Goal: Transaction & Acquisition: Subscribe to service/newsletter

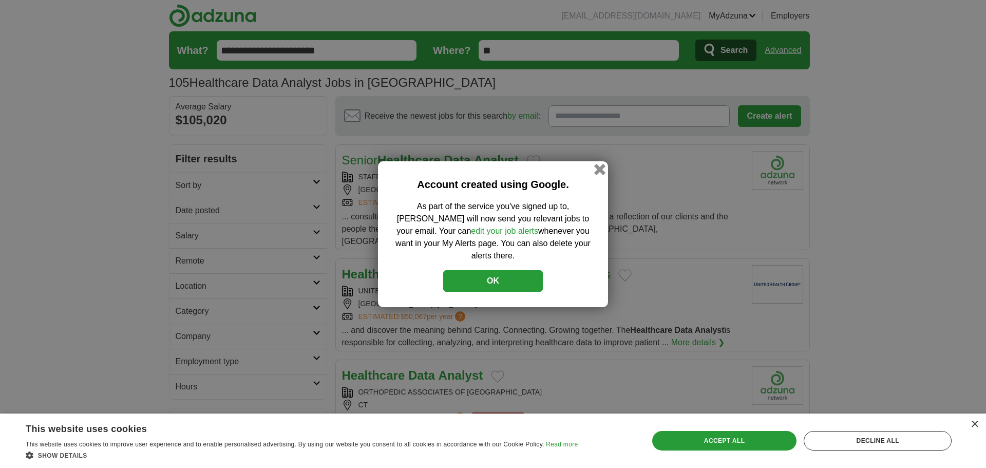
click at [598, 173] on button "button" at bounding box center [599, 168] width 11 height 11
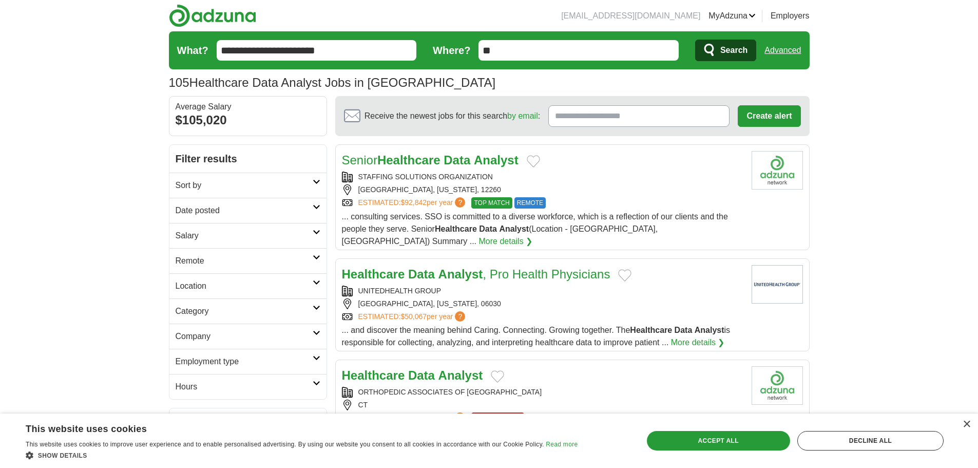
click at [279, 181] on h2 "Sort by" at bounding box center [244, 185] width 137 height 12
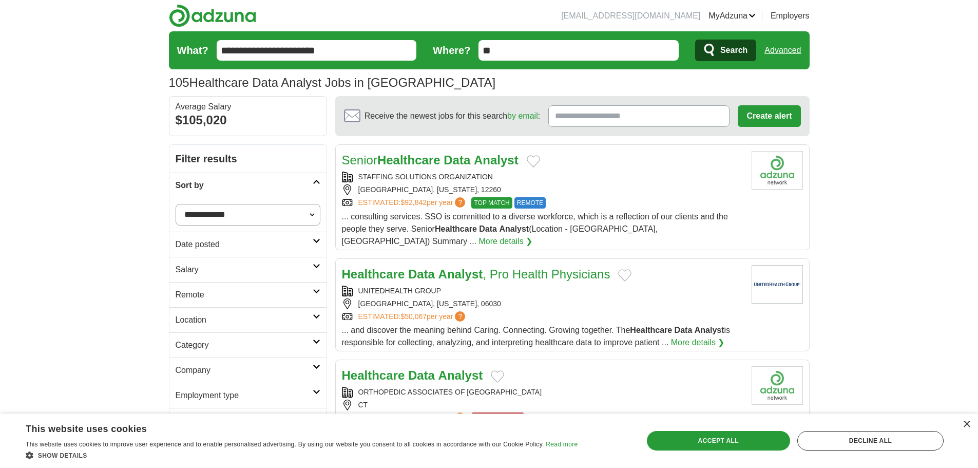
click at [318, 250] on link "Date posted" at bounding box center [247, 244] width 157 height 25
click at [211, 268] on link "Last 24 hours" at bounding box center [248, 269] width 145 height 12
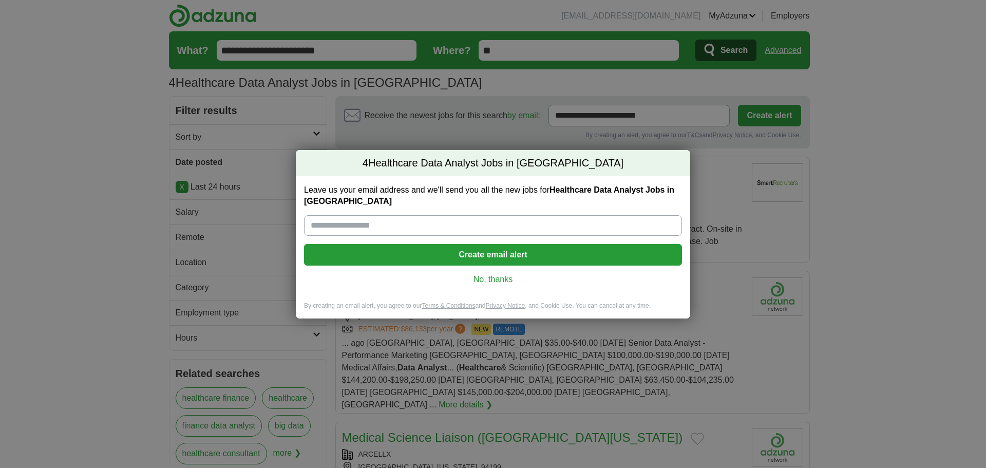
click at [498, 223] on input "Leave us your email address and we'll send you all the new jobs for Healthcare …" at bounding box center [493, 225] width 378 height 21
type input "**********"
click at [495, 251] on button "Create email alert" at bounding box center [493, 255] width 378 height 22
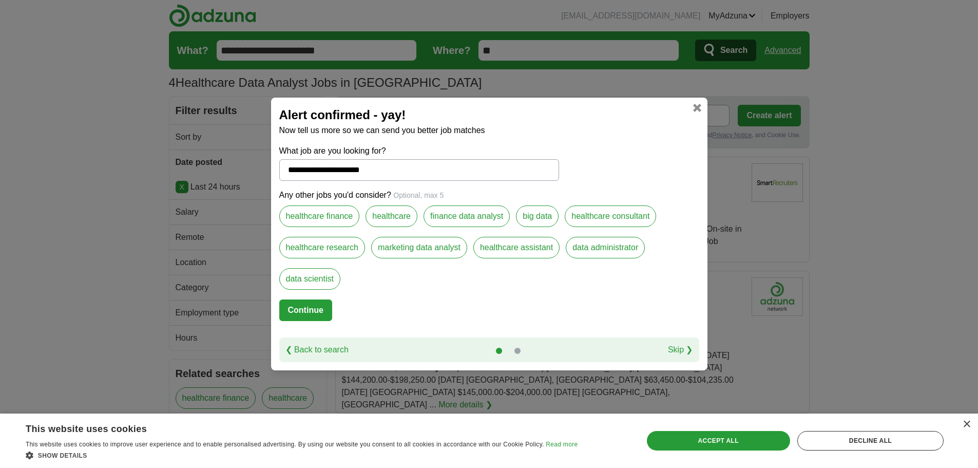
click at [517, 348] on link at bounding box center [518, 351] width 6 height 6
click at [692, 350] on link "Skip ❯" at bounding box center [680, 350] width 25 height 12
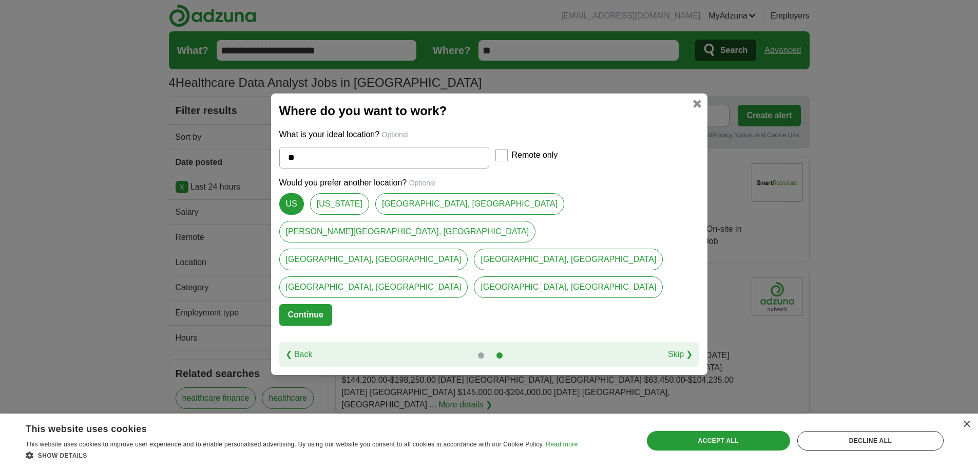
click at [351, 168] on input "**" at bounding box center [384, 158] width 210 height 22
type input "*"
select select "*"
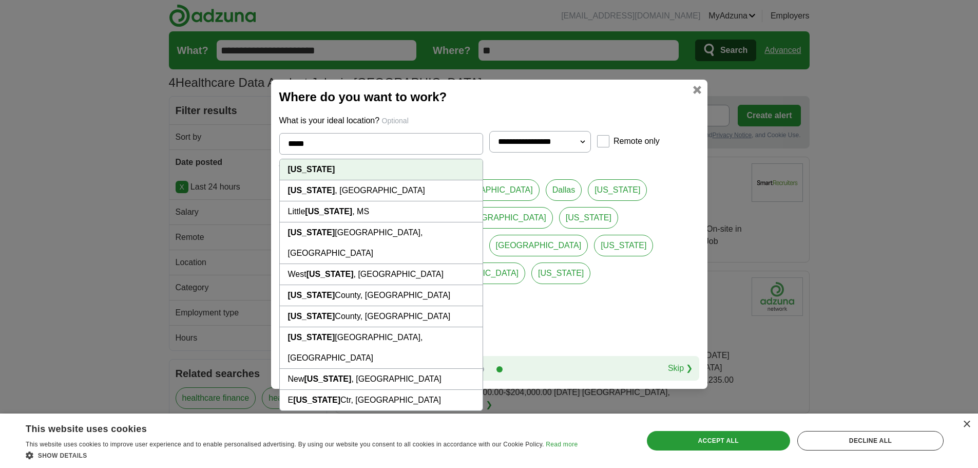
type input "*****"
click at [328, 176] on li "[US_STATE]" at bounding box center [381, 169] width 203 height 21
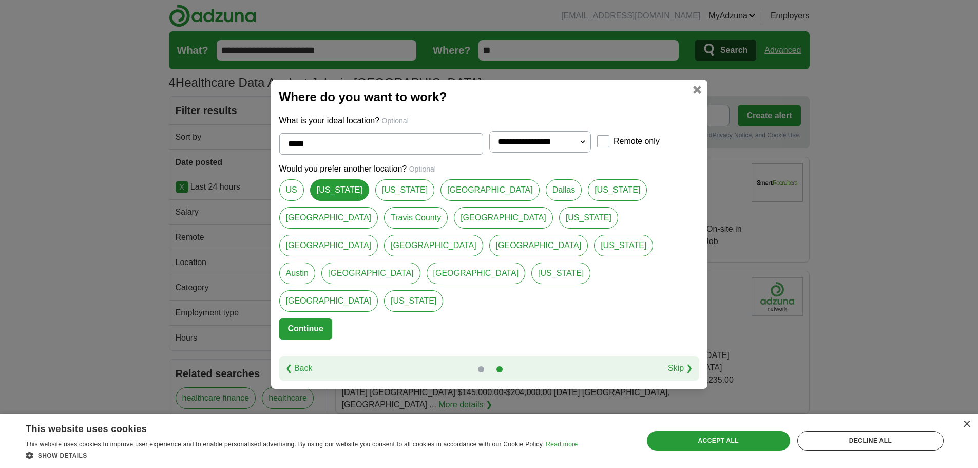
click at [300, 318] on button "Continue" at bounding box center [305, 329] width 53 height 22
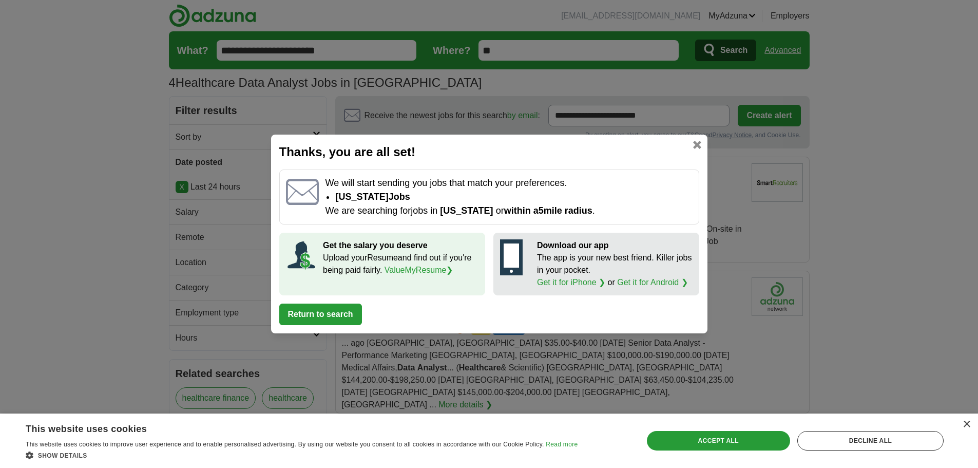
click at [348, 315] on button "Return to search" at bounding box center [320, 315] width 83 height 22
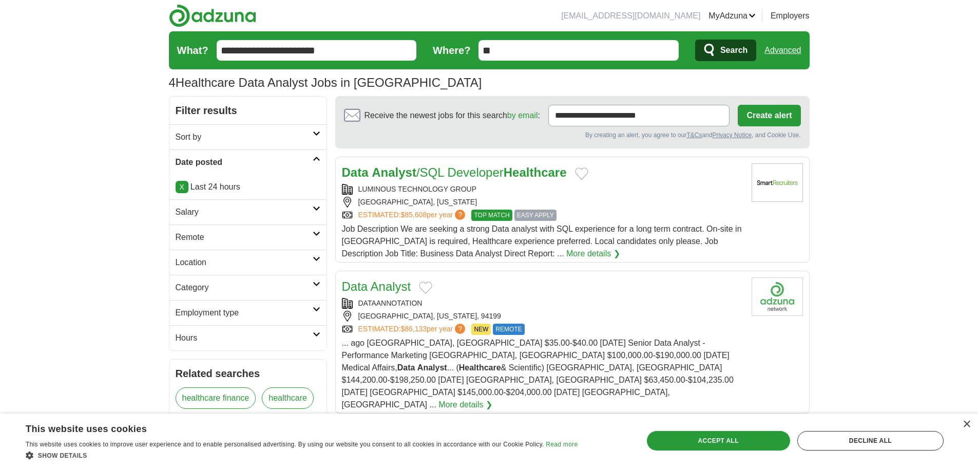
click at [488, 175] on link "Data Analyst /SQL Developer Healthcare" at bounding box center [454, 172] width 225 height 14
click at [298, 307] on h2 "Employment type" at bounding box center [244, 313] width 137 height 12
click at [305, 329] on link "Hours" at bounding box center [247, 337] width 157 height 25
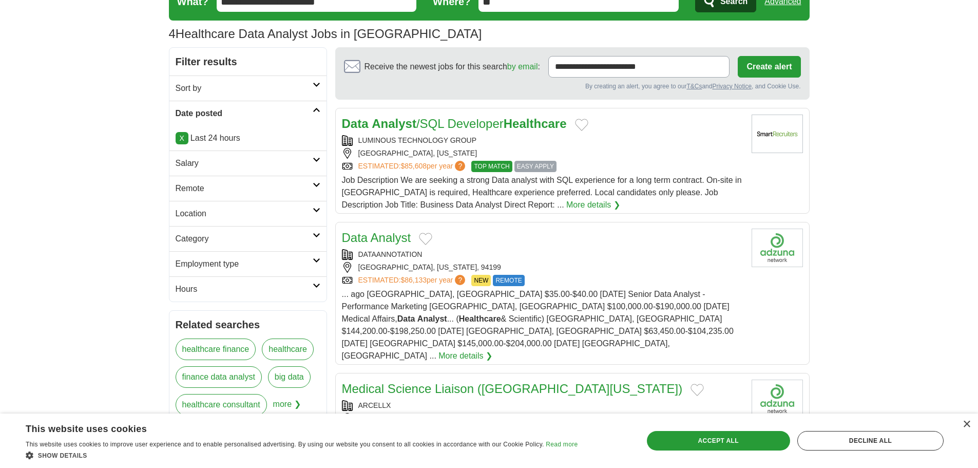
scroll to position [103, 0]
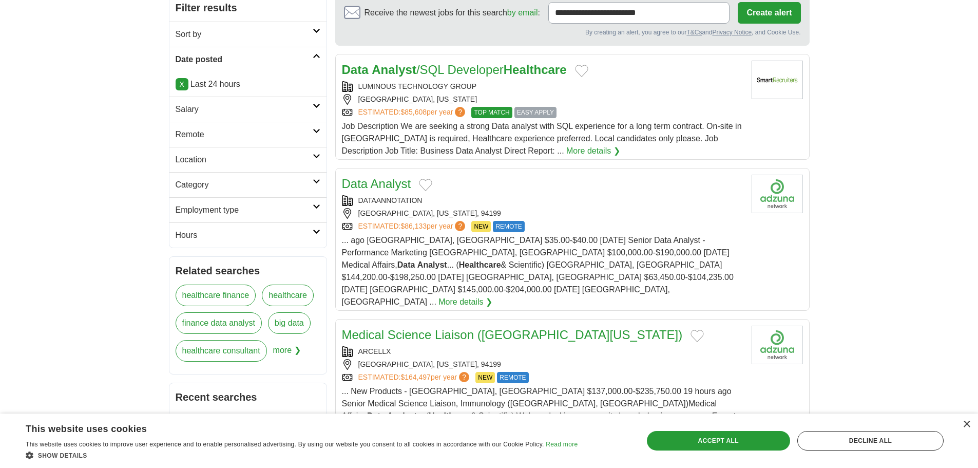
click at [307, 171] on link "Location" at bounding box center [247, 159] width 157 height 25
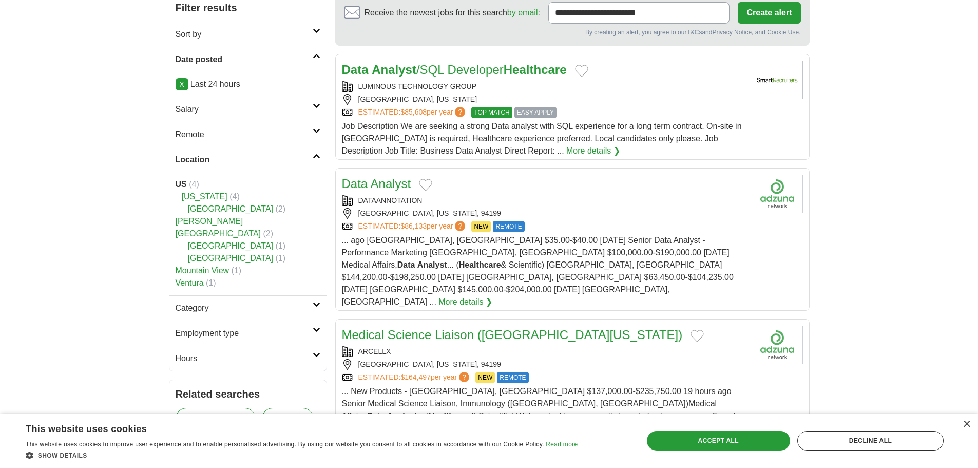
click at [309, 152] on link "Location" at bounding box center [247, 159] width 157 height 25
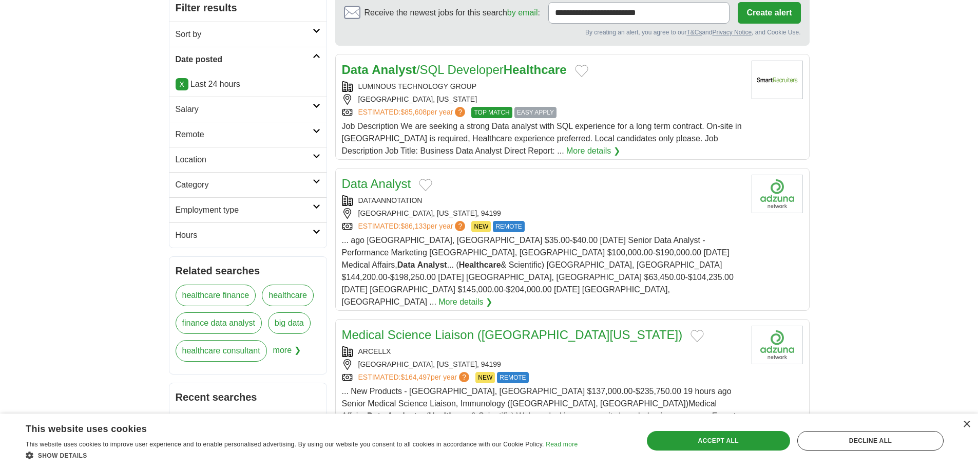
click at [299, 117] on link "Salary" at bounding box center [247, 109] width 157 height 25
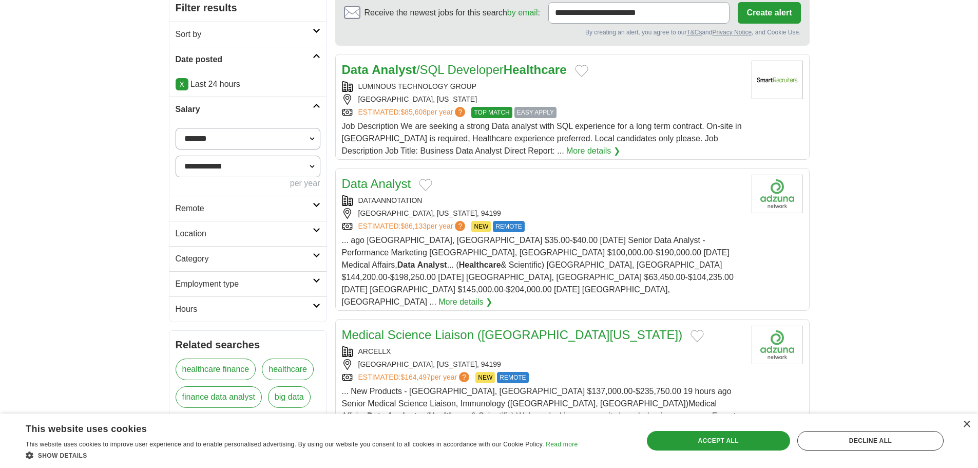
click at [299, 117] on link "Salary" at bounding box center [247, 109] width 157 height 25
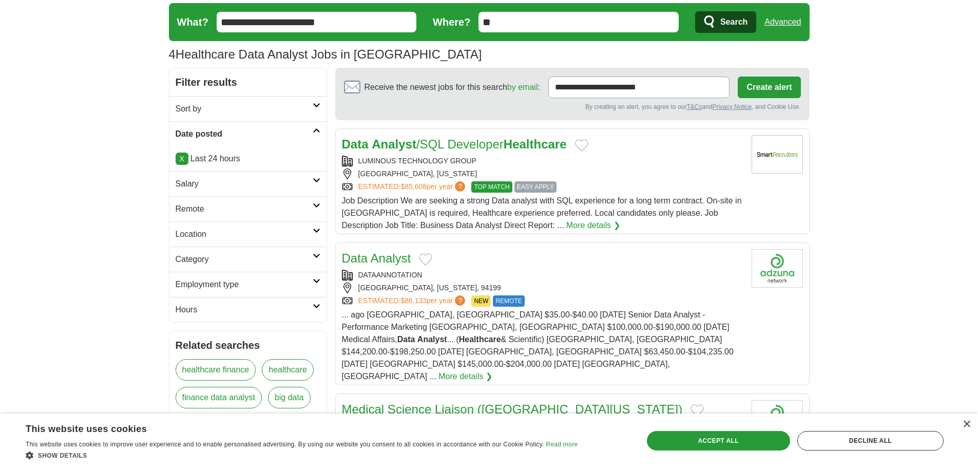
scroll to position [0, 0]
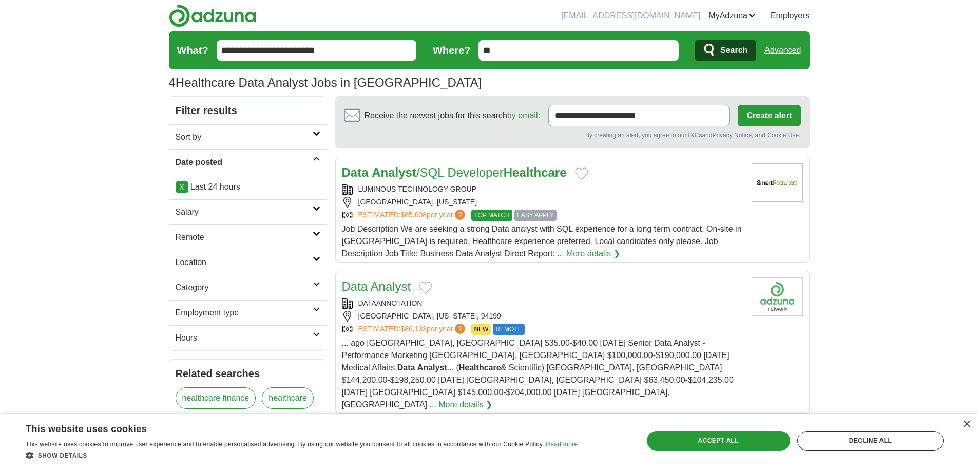
click at [300, 140] on h2 "Sort by" at bounding box center [244, 137] width 137 height 12
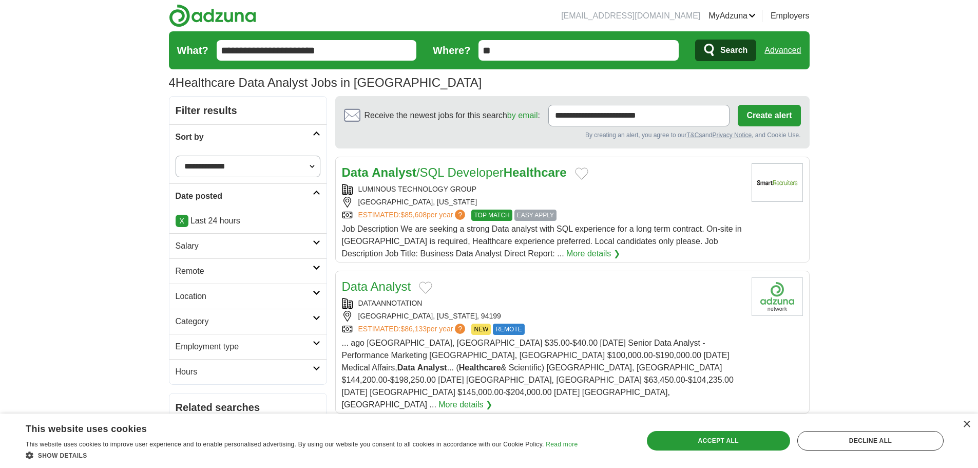
click at [306, 167] on select "**********" at bounding box center [248, 167] width 145 height 22
click at [309, 159] on select "**********" at bounding box center [248, 167] width 145 height 22
select select "**********"
click at [176, 156] on select "**********" at bounding box center [248, 167] width 145 height 22
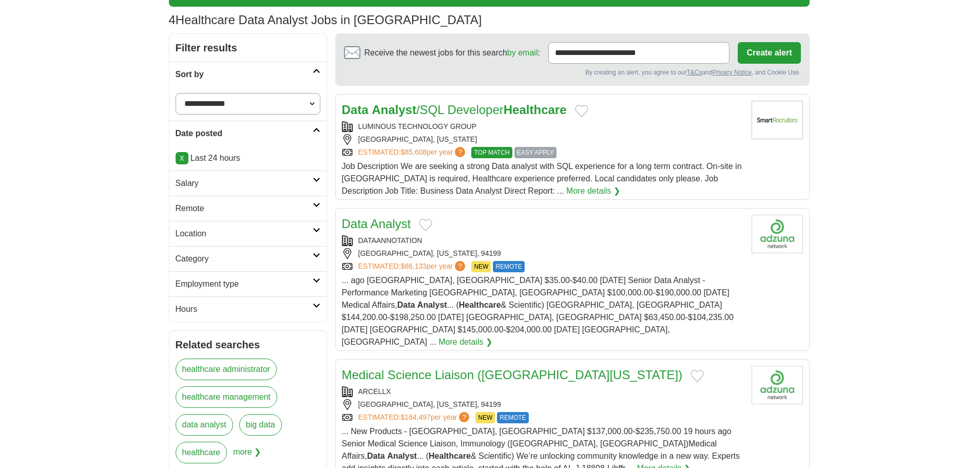
scroll to position [103, 0]
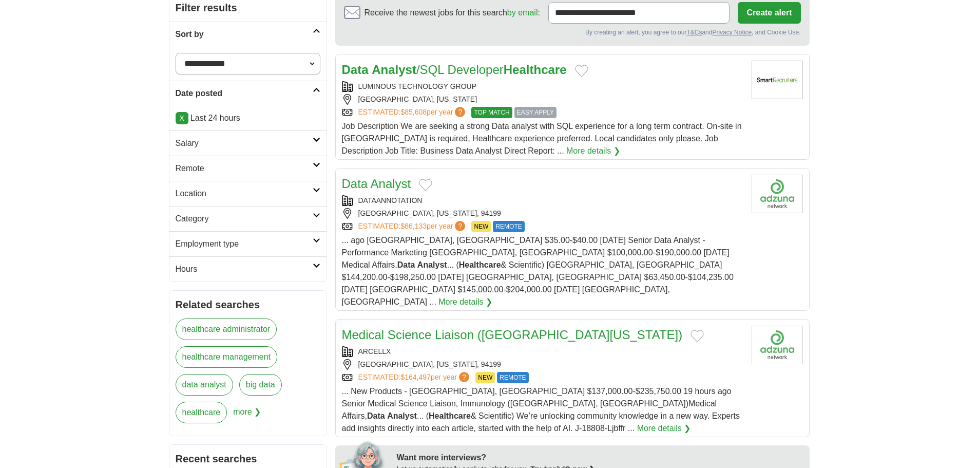
click at [306, 94] on h2 "Date posted" at bounding box center [244, 93] width 137 height 12
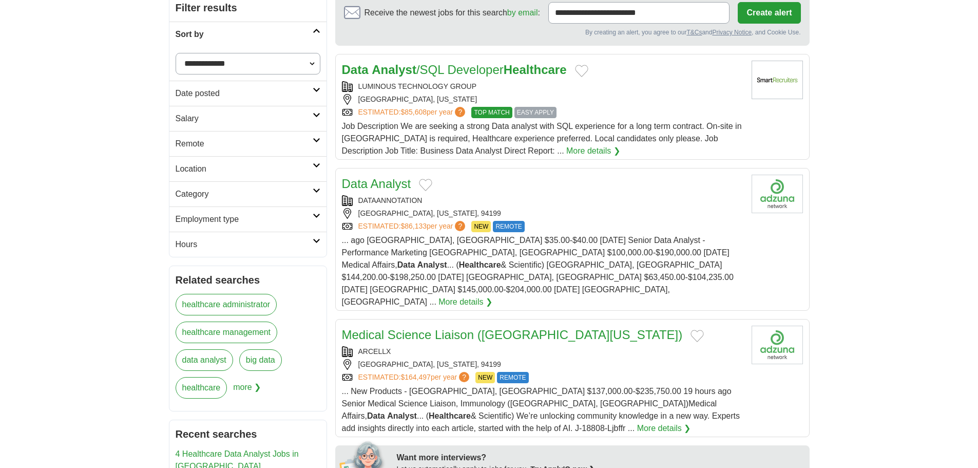
click at [262, 93] on h2 "Date posted" at bounding box center [244, 93] width 137 height 12
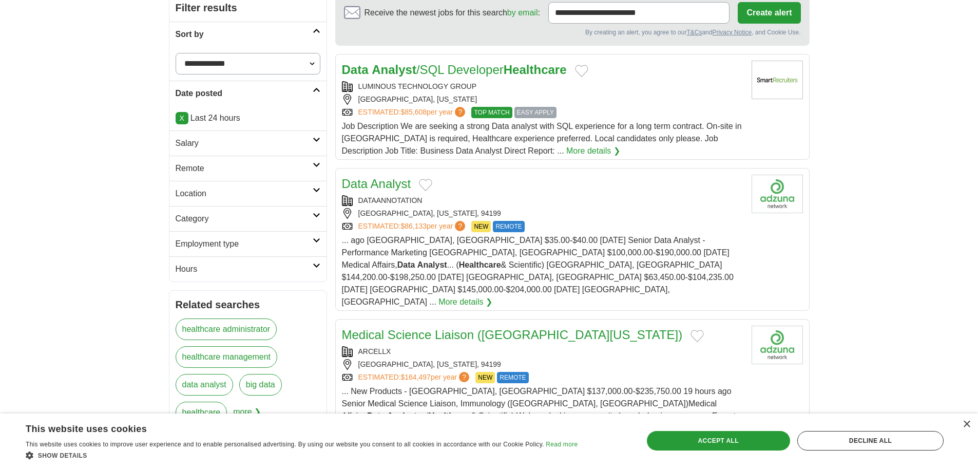
click at [218, 121] on p "X Last 24 hours" at bounding box center [248, 118] width 145 height 12
click at [183, 117] on link "X" at bounding box center [182, 118] width 13 height 12
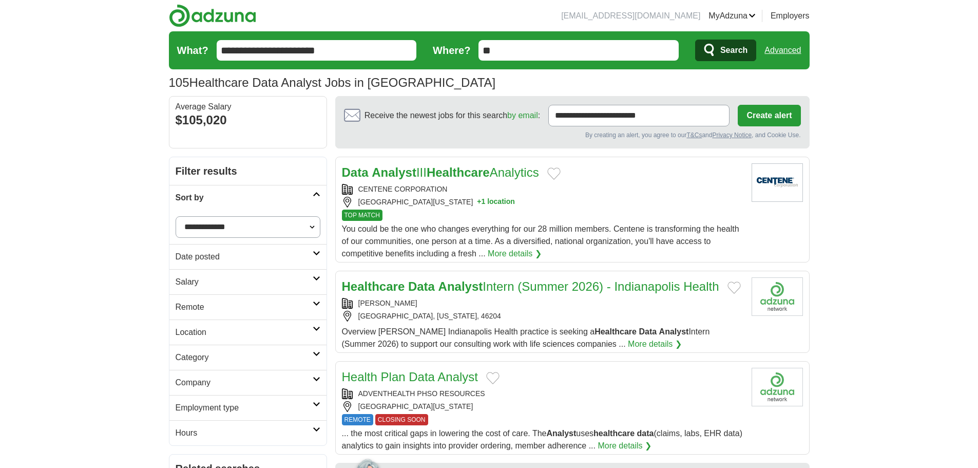
click at [306, 253] on h2 "Date posted" at bounding box center [244, 257] width 137 height 12
click at [214, 296] on link "Last 3 days" at bounding box center [248, 296] width 145 height 12
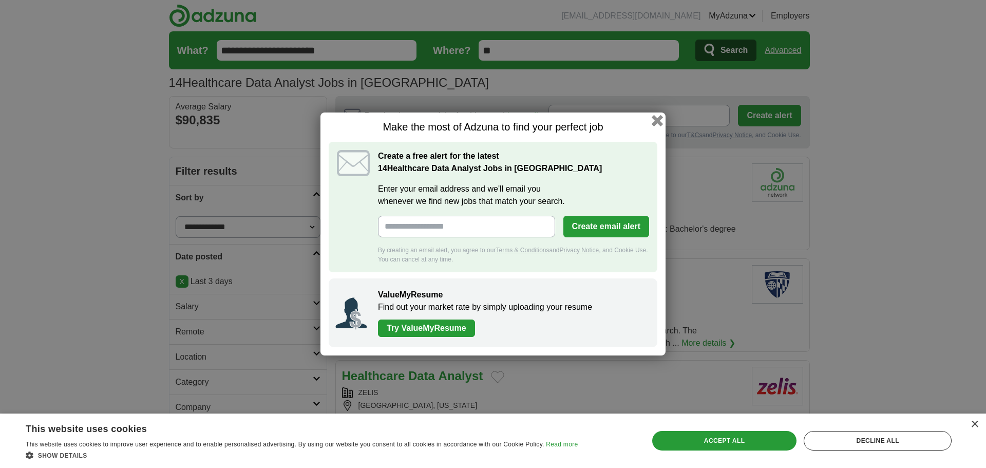
click at [662, 121] on button "button" at bounding box center [657, 120] width 11 height 11
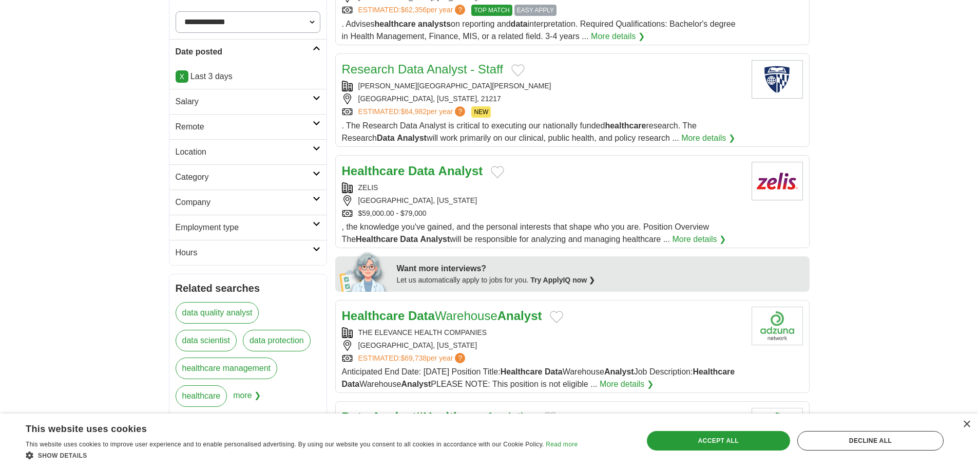
scroll to position [205, 0]
click at [695, 236] on link "More details ❯" at bounding box center [699, 239] width 54 height 12
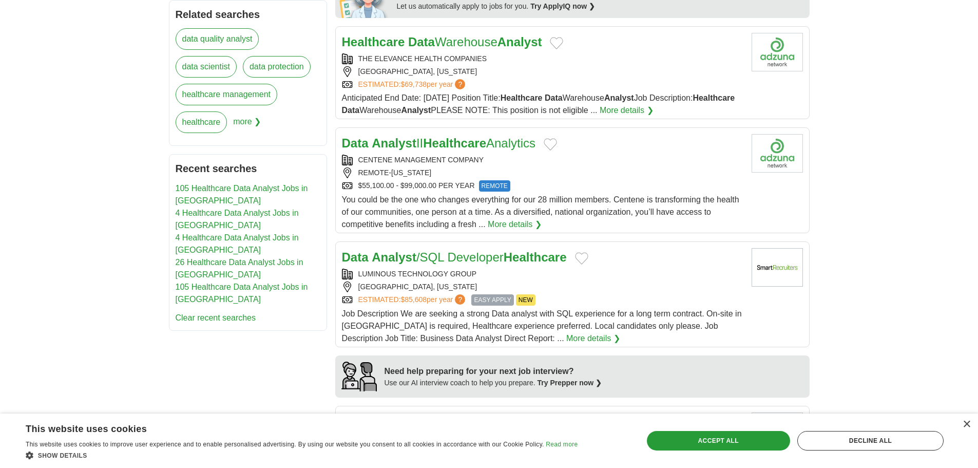
scroll to position [514, 0]
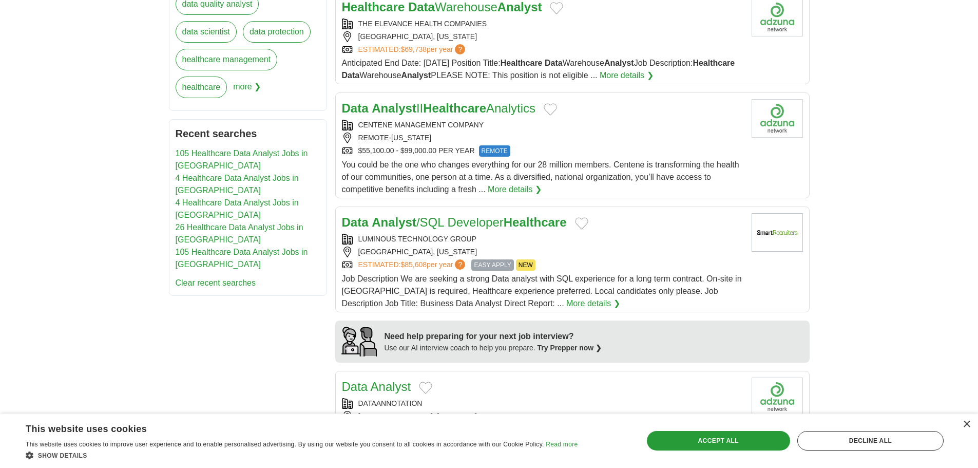
click at [486, 112] on strong "Healthcare" at bounding box center [454, 108] width 63 height 14
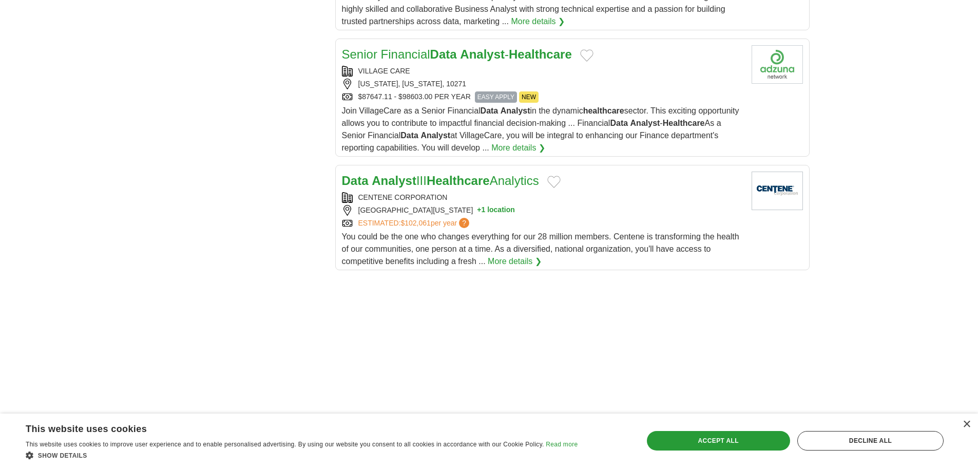
scroll to position [1130, 0]
